Goal: Navigation & Orientation: Go to known website

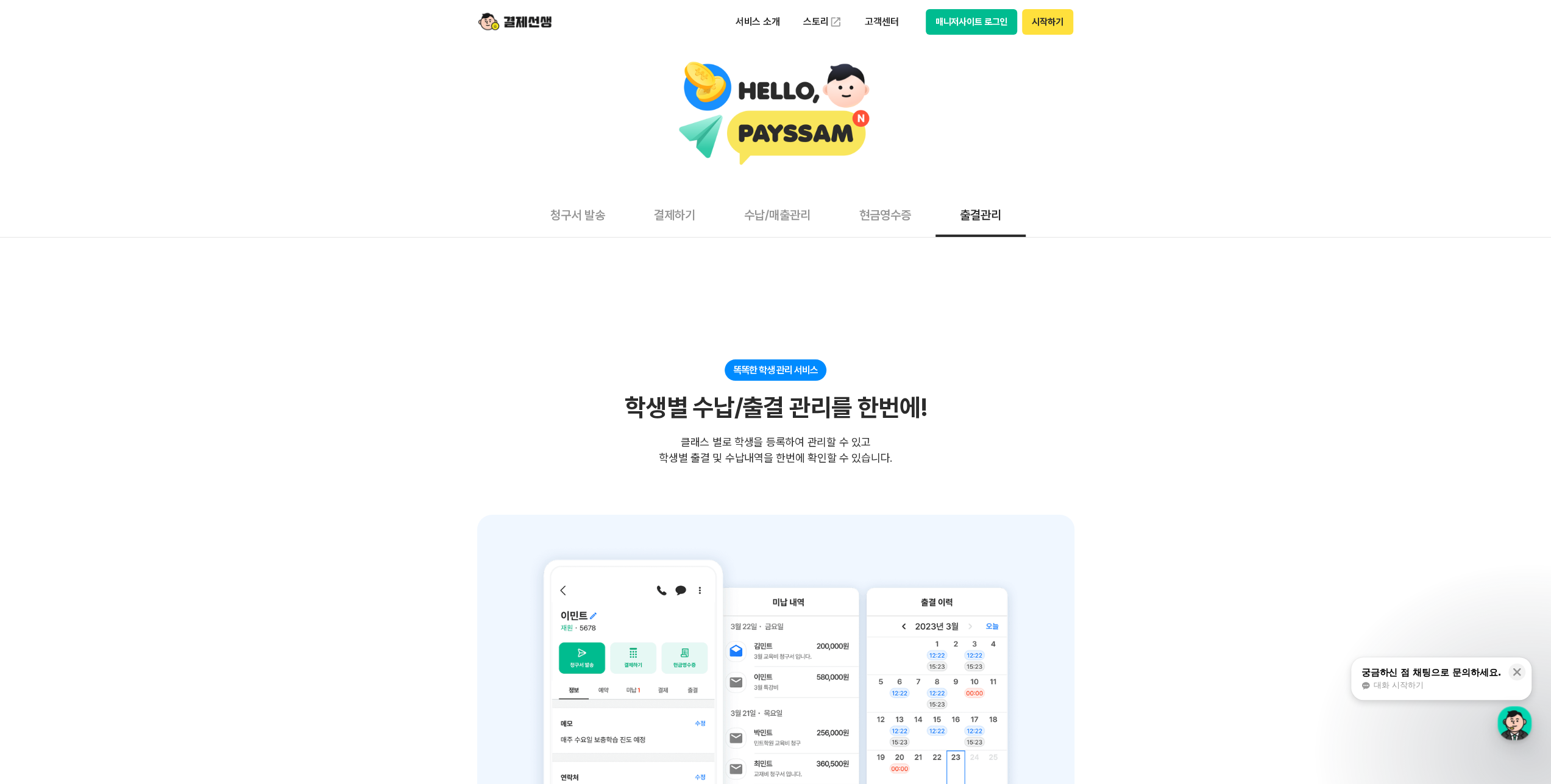
click at [941, 23] on button "매니저사이트 로그인" at bounding box center [971, 22] width 92 height 26
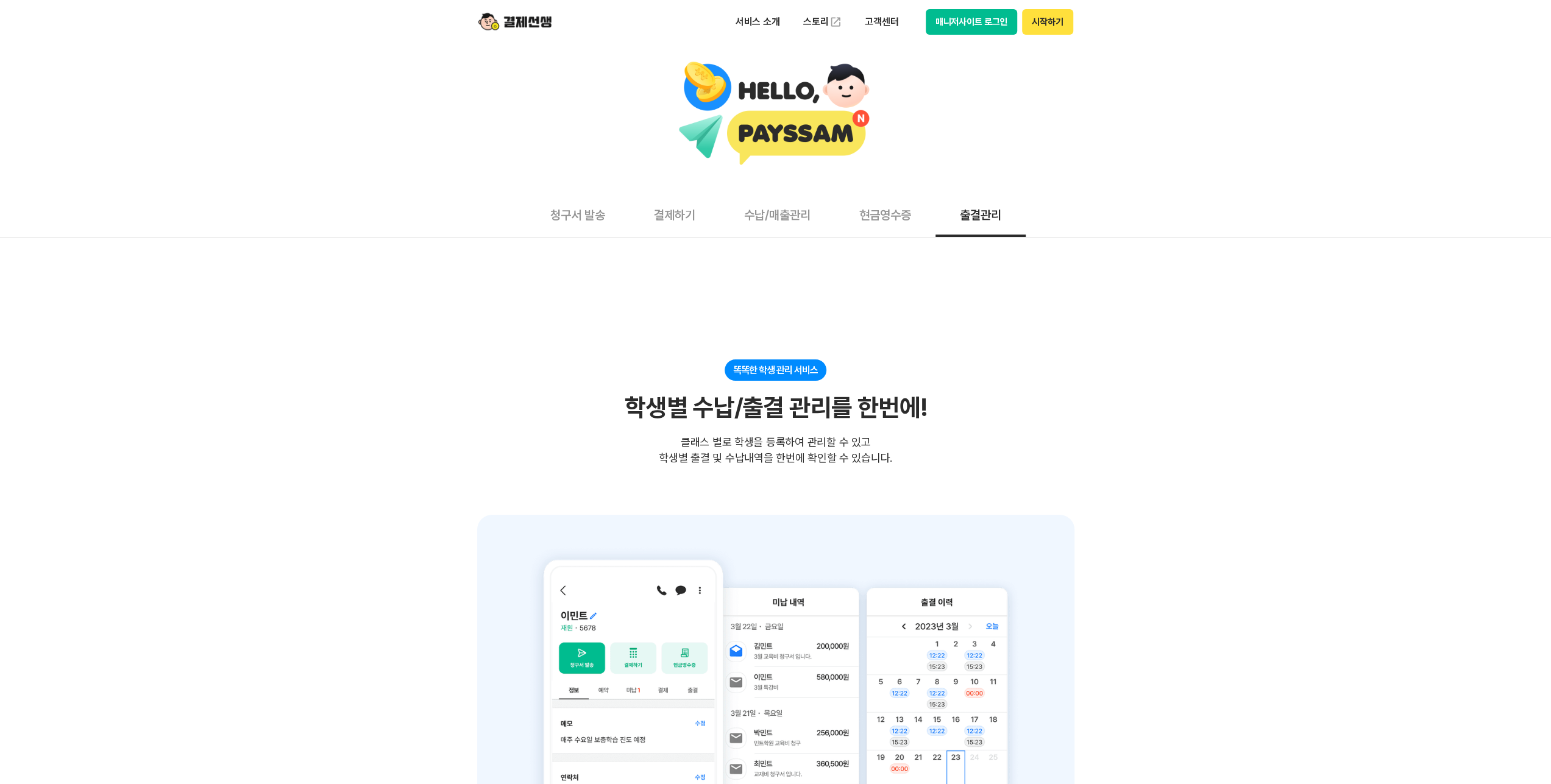
click at [944, 35] on div "서비스 소개 스토리 고객센터 매니저사이트 로그인 시작하기" at bounding box center [776, 22] width 624 height 44
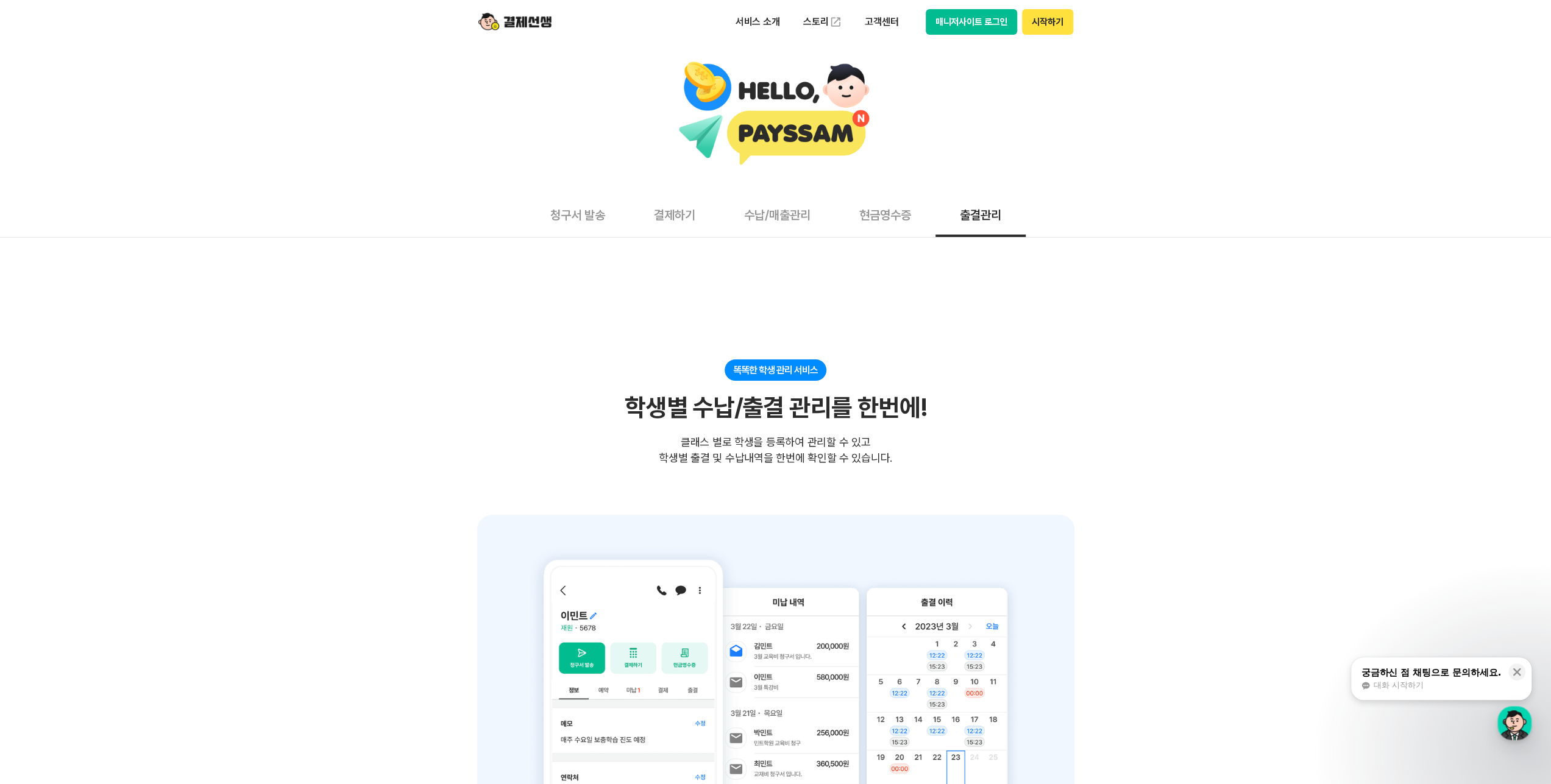
click at [938, 30] on button "매니저사이트 로그인" at bounding box center [971, 22] width 92 height 26
click at [951, 47] on div at bounding box center [776, 118] width 1551 height 148
click at [951, 36] on div "서비스 소개 스토리 고객센터 매니저사이트 로그인 시작하기" at bounding box center [776, 22] width 624 height 44
click at [953, 27] on button "매니저사이트 로그인" at bounding box center [971, 22] width 92 height 26
